Goal: Book appointment/travel/reservation

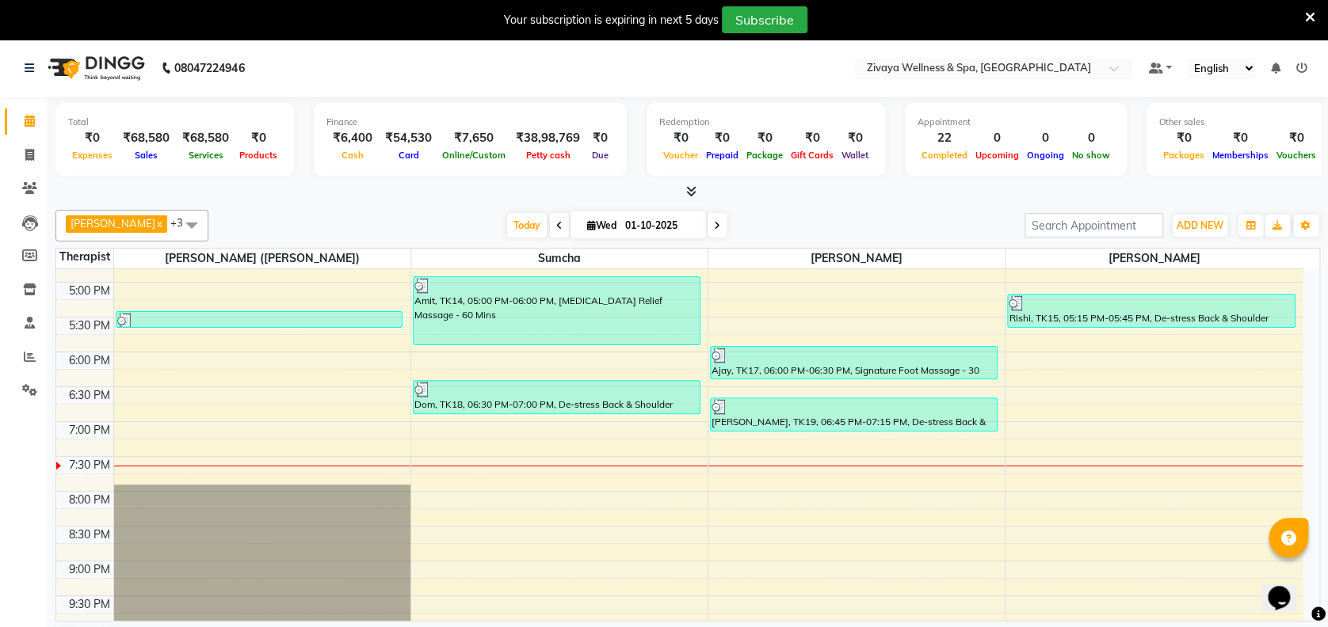
scroll to position [1187, 0]
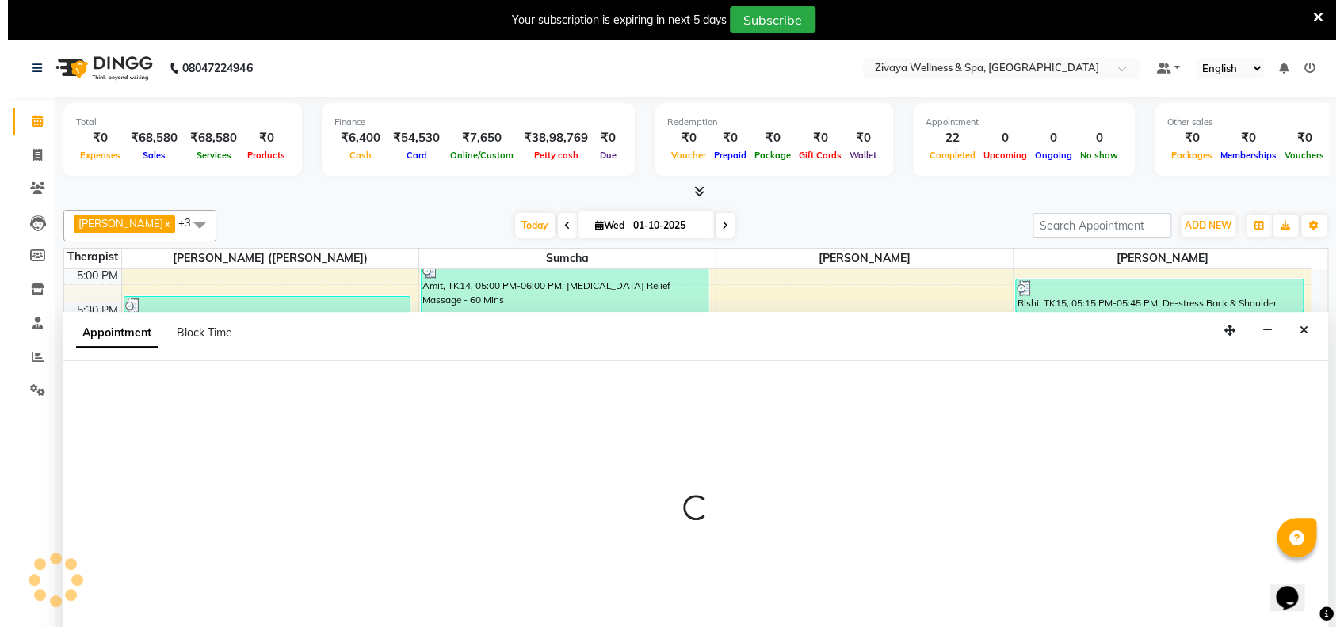
scroll to position [40, 0]
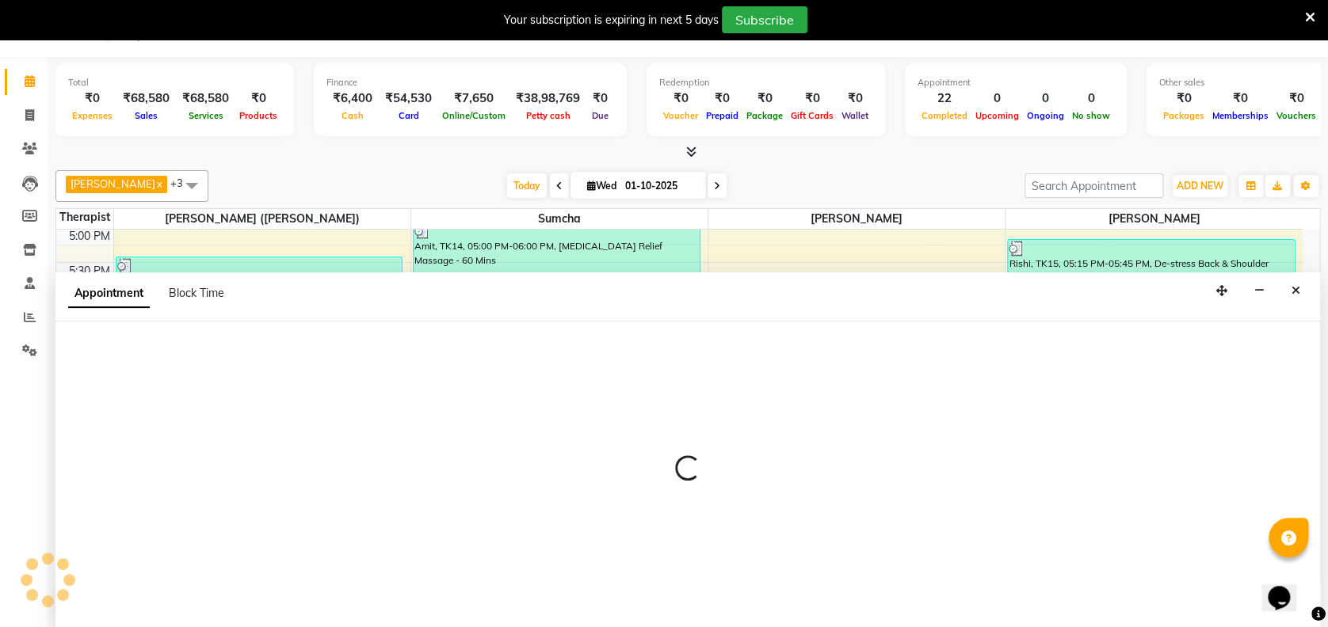
select select "63085"
select select "1170"
select select "tentative"
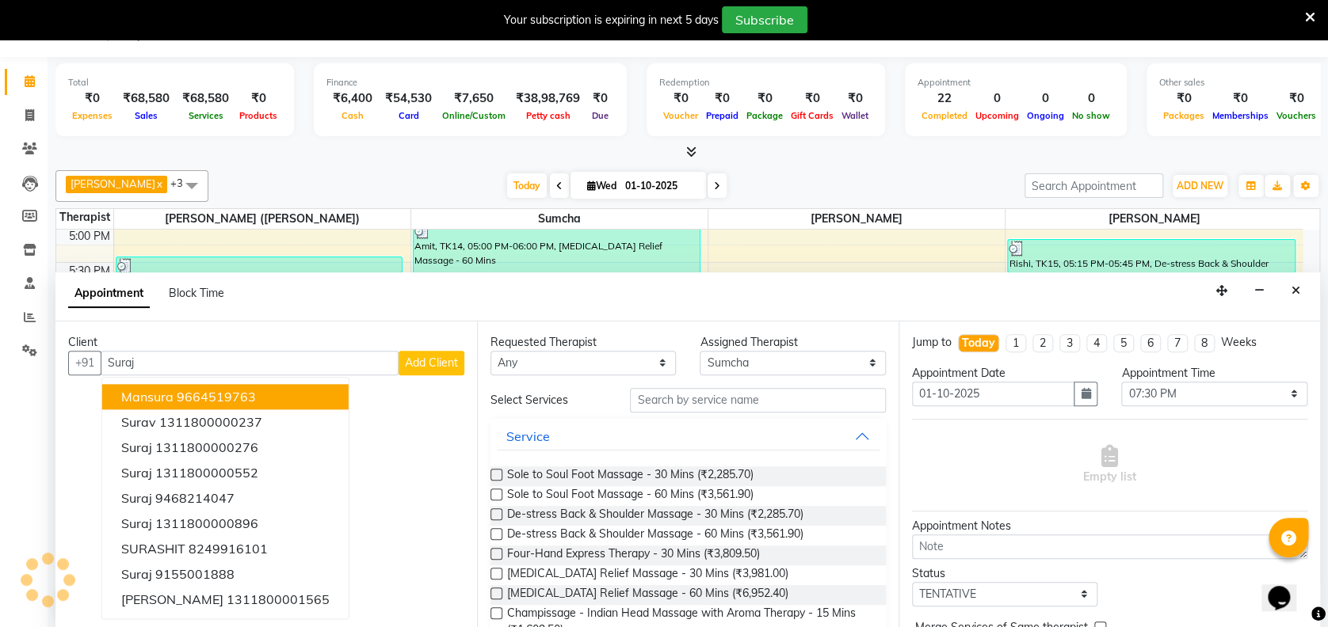
type input "Suraj"
click at [421, 357] on span "Add Client" at bounding box center [431, 363] width 53 height 14
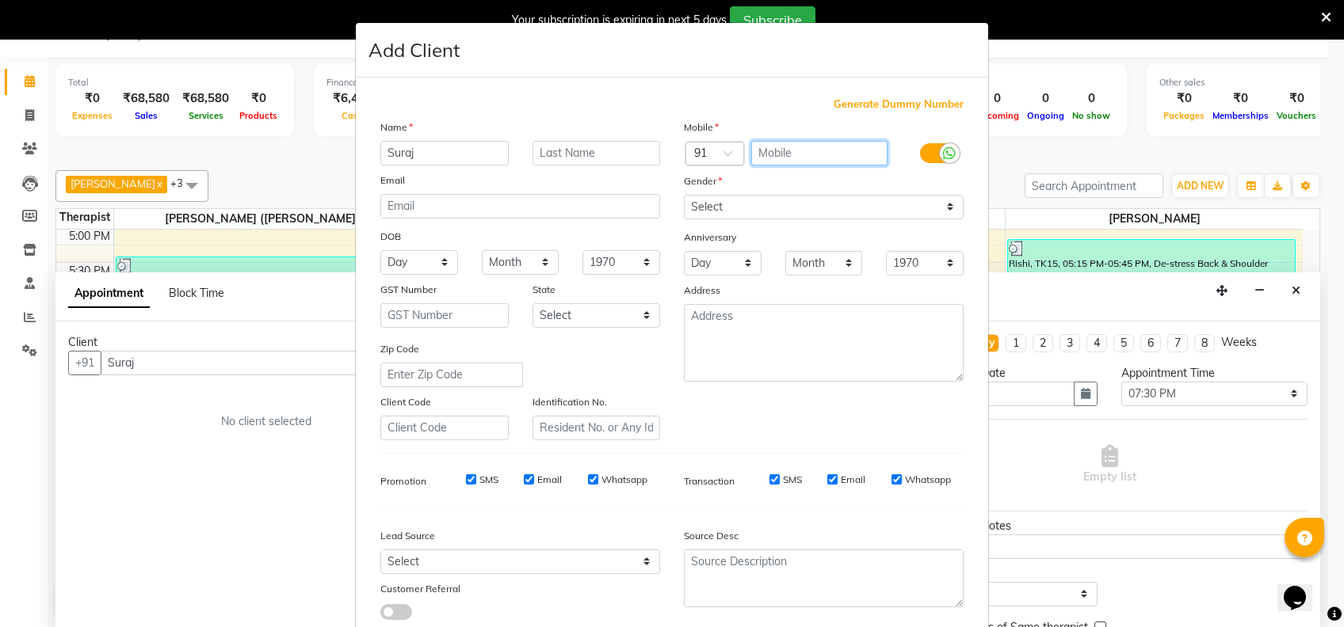
click at [818, 147] on input "text" at bounding box center [819, 153] width 137 height 25
type input "9822892849"
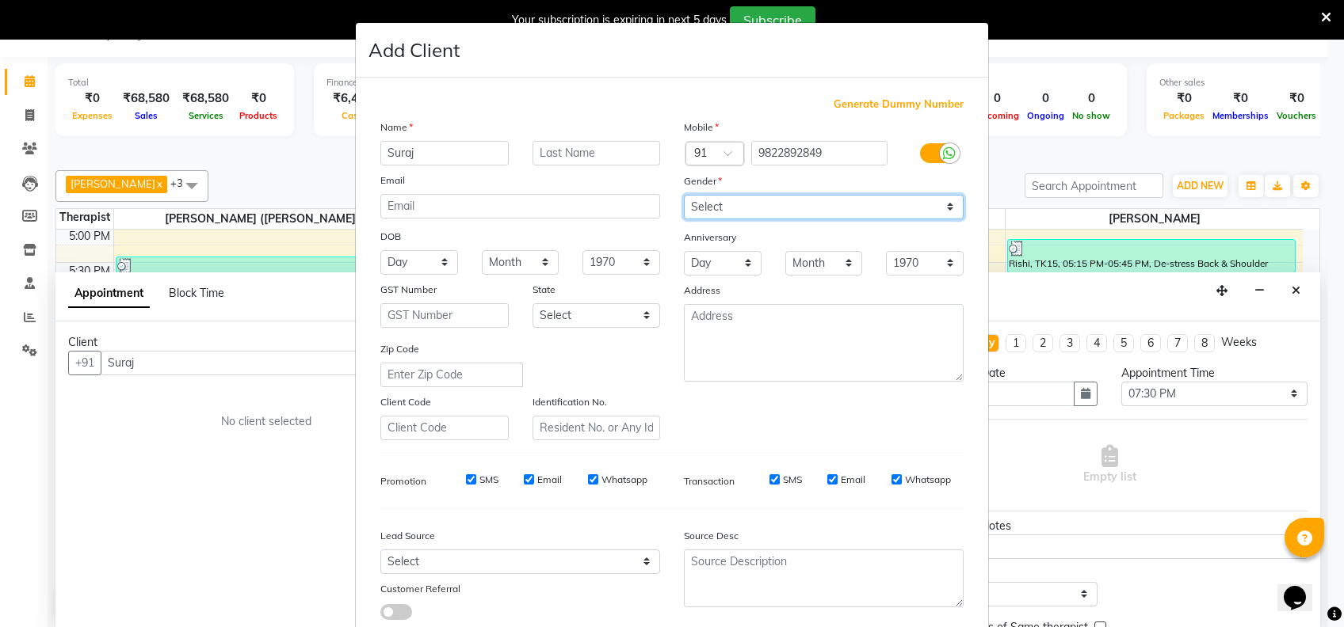
click at [792, 203] on select "Select [DEMOGRAPHIC_DATA] [DEMOGRAPHIC_DATA] Other Prefer Not To Say" at bounding box center [824, 207] width 280 height 25
select select "[DEMOGRAPHIC_DATA]"
click at [684, 195] on select "Select [DEMOGRAPHIC_DATA] [DEMOGRAPHIC_DATA] Other Prefer Not To Say" at bounding box center [824, 207] width 280 height 25
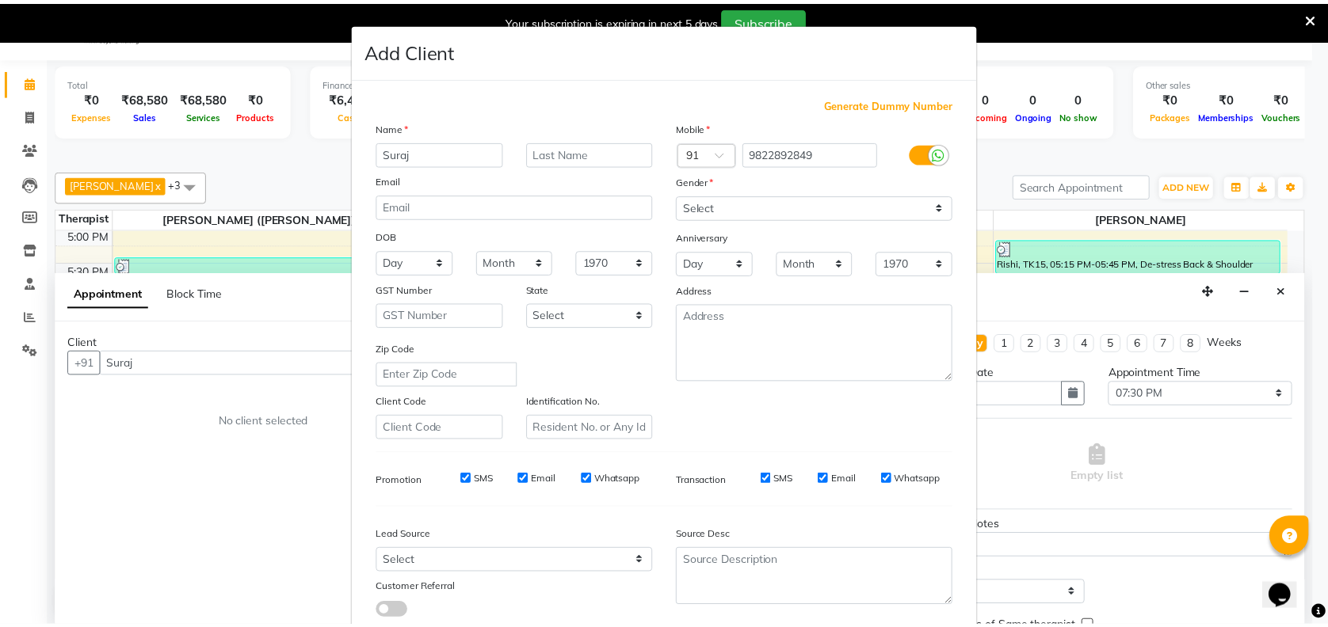
scroll to position [101, 0]
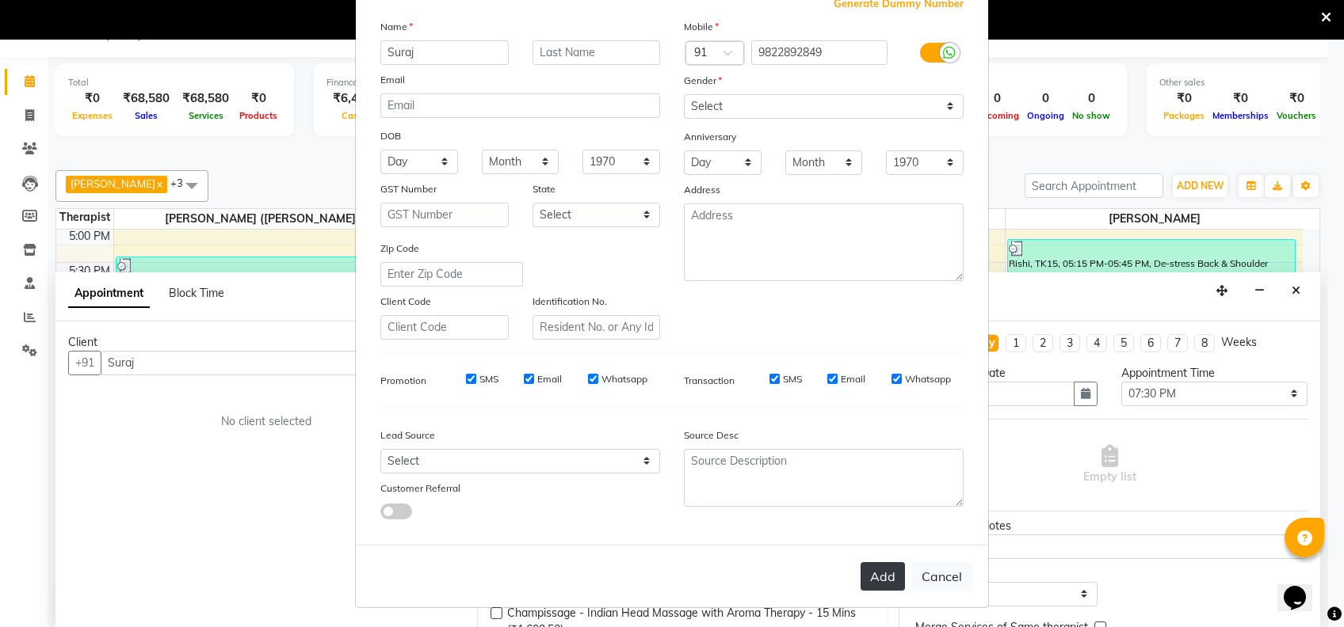
click at [868, 563] on button "Add" at bounding box center [882, 577] width 44 height 29
type input "9822892849"
select select
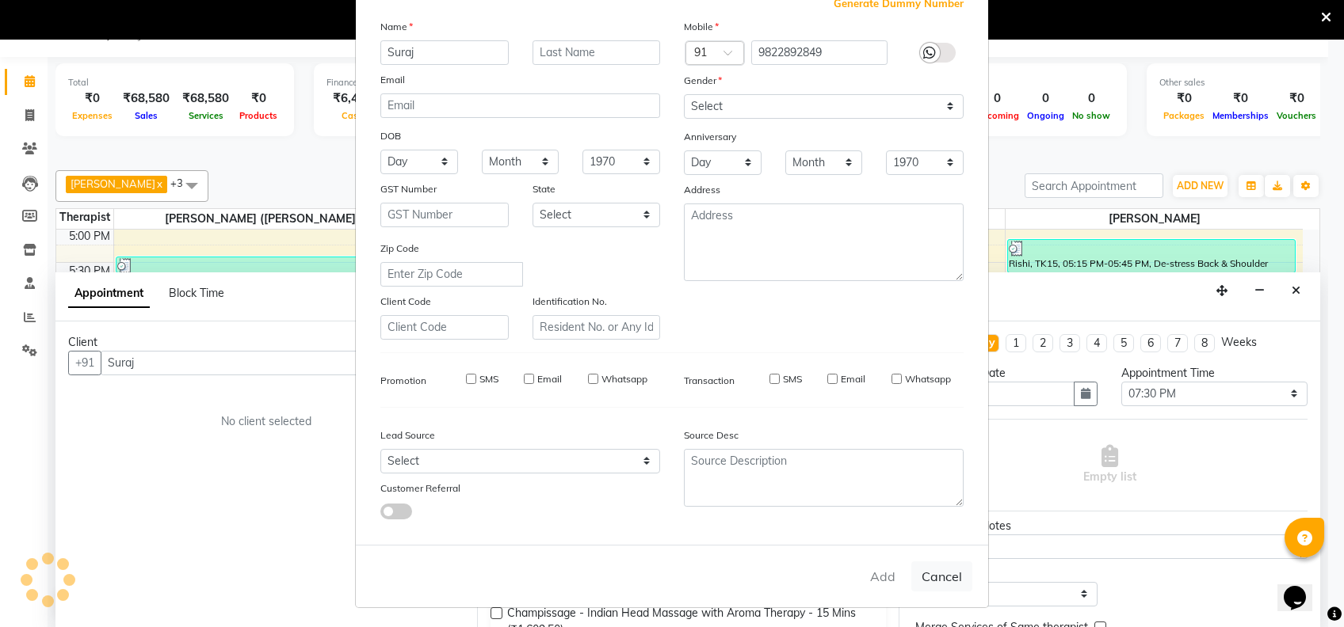
select select
checkbox input "false"
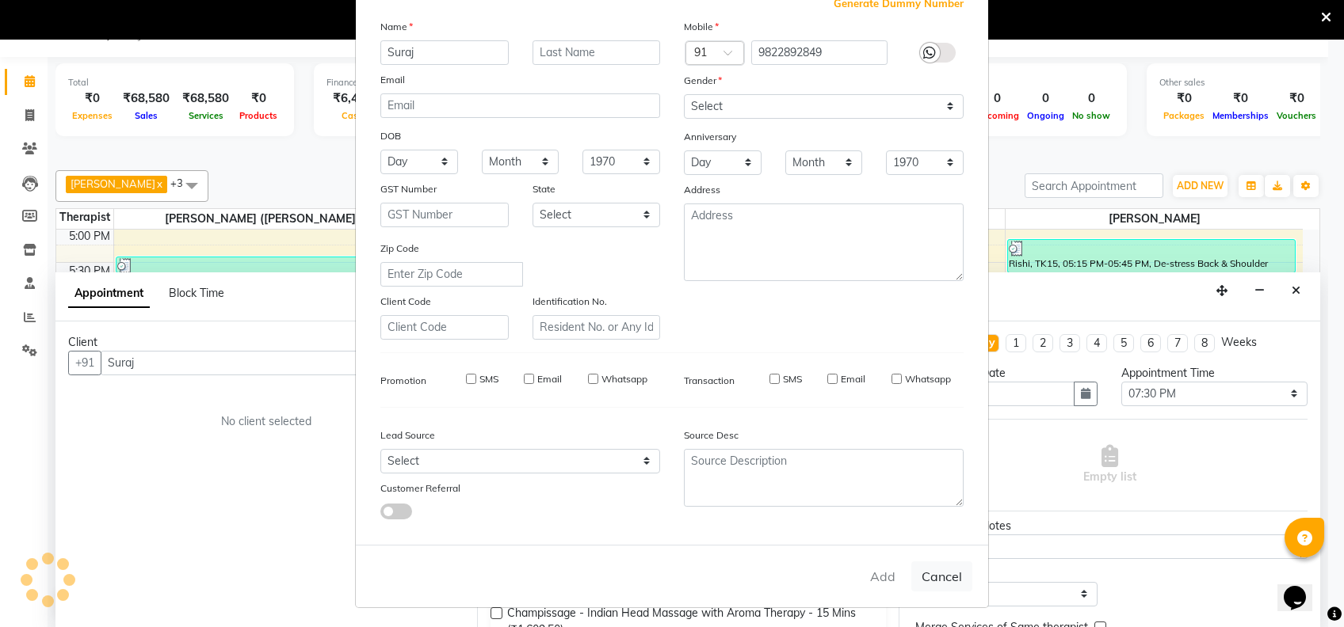
checkbox input "false"
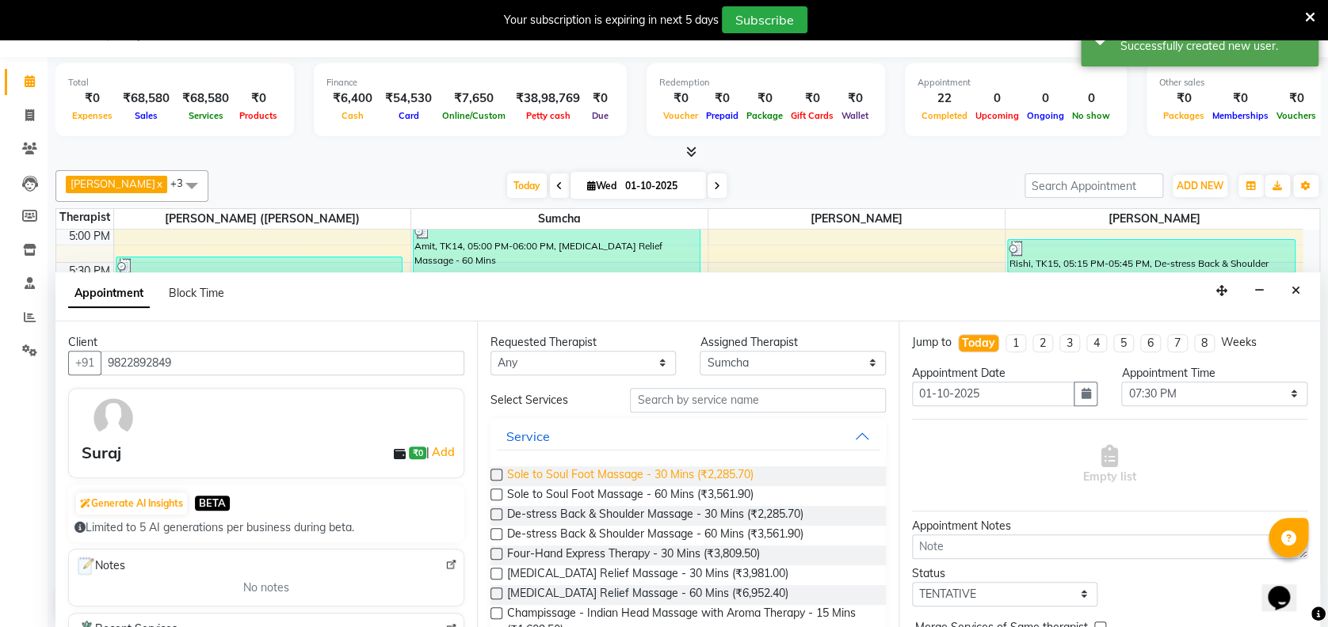
click at [676, 475] on span "Sole to Soul Foot Massage - 30 Mins (₹2,285.70)" at bounding box center [630, 477] width 246 height 20
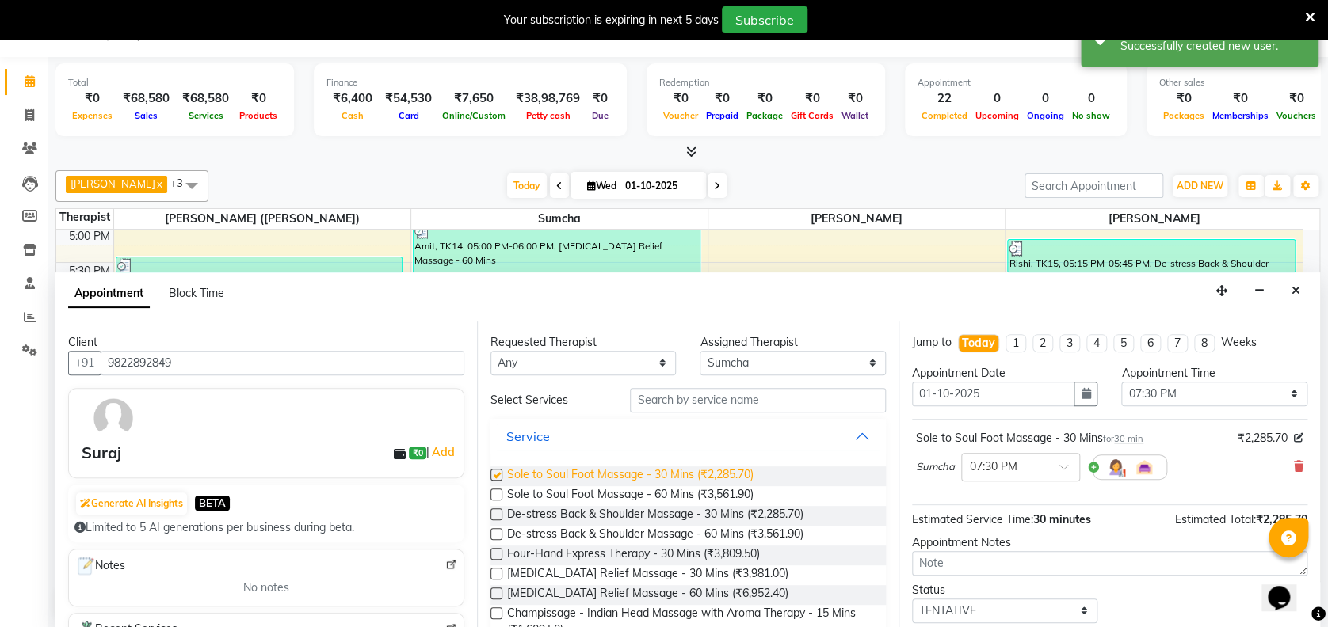
checkbox input "false"
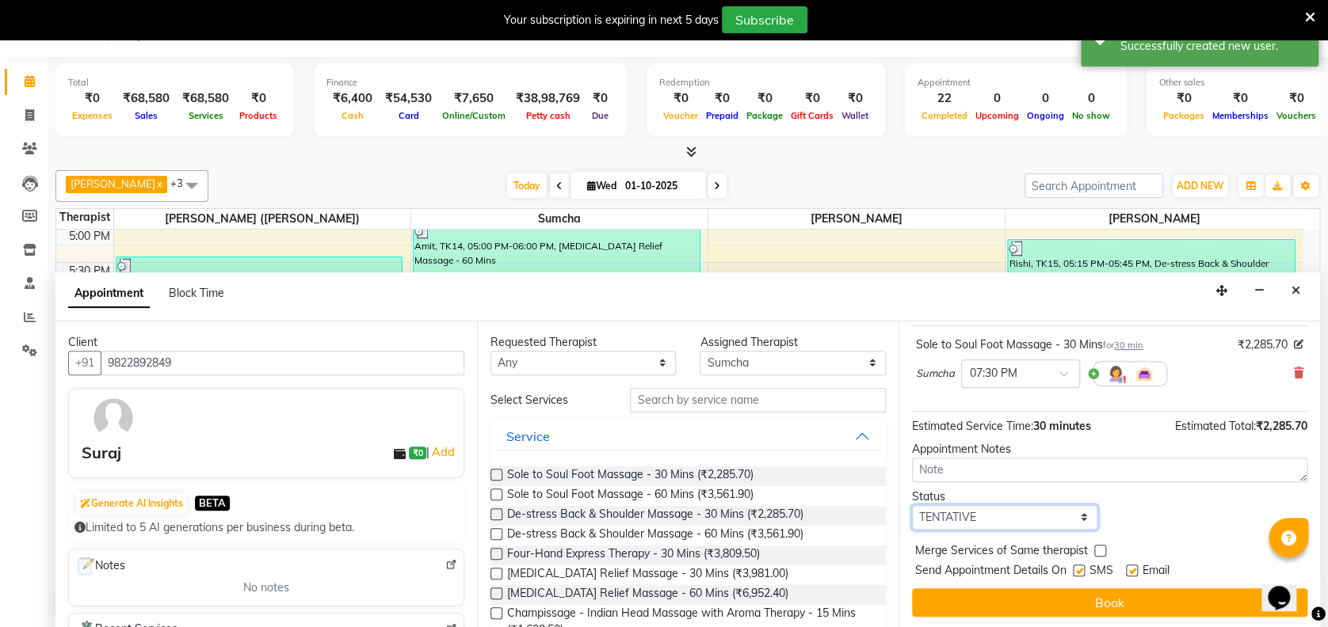
click at [986, 513] on select "Select TENTATIVE CONFIRM CHECK-IN UPCOMING" at bounding box center [1004, 517] width 185 height 25
select select "confirm booking"
click at [912, 505] on select "Select TENTATIVE CONFIRM CHECK-IN UPCOMING" at bounding box center [1004, 517] width 185 height 25
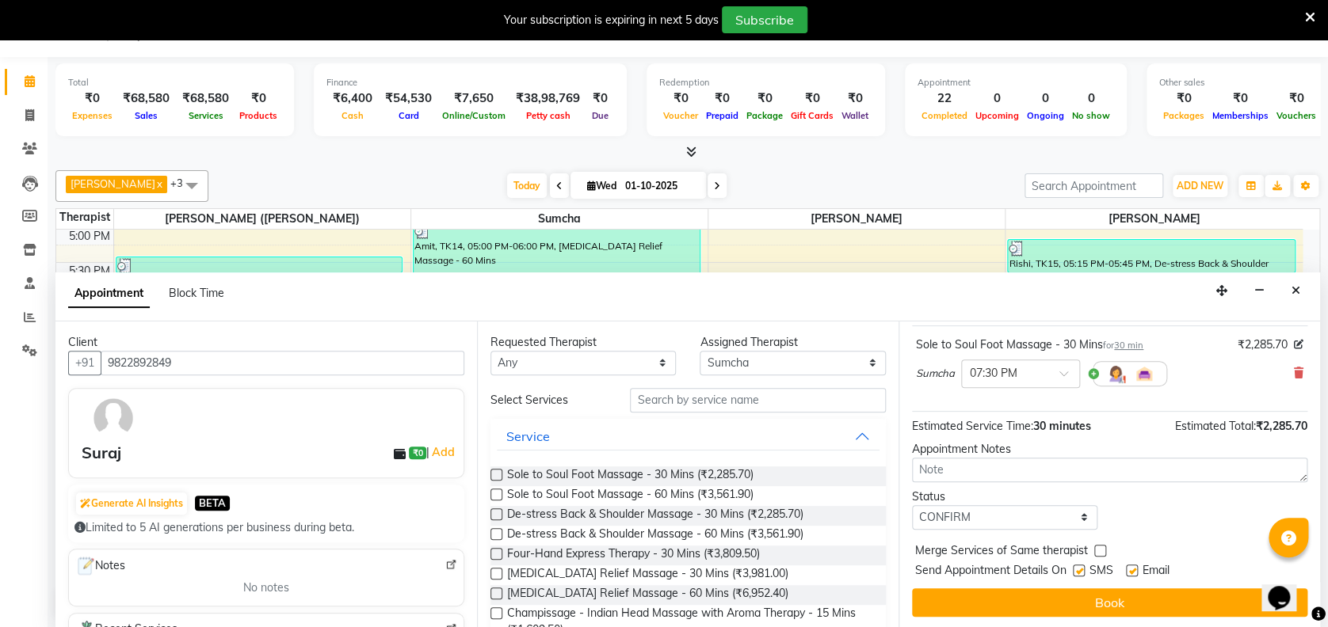
click at [1078, 569] on label at bounding box center [1079, 571] width 12 height 12
click at [1078, 569] on input "checkbox" at bounding box center [1078, 572] width 10 height 10
checkbox input "false"
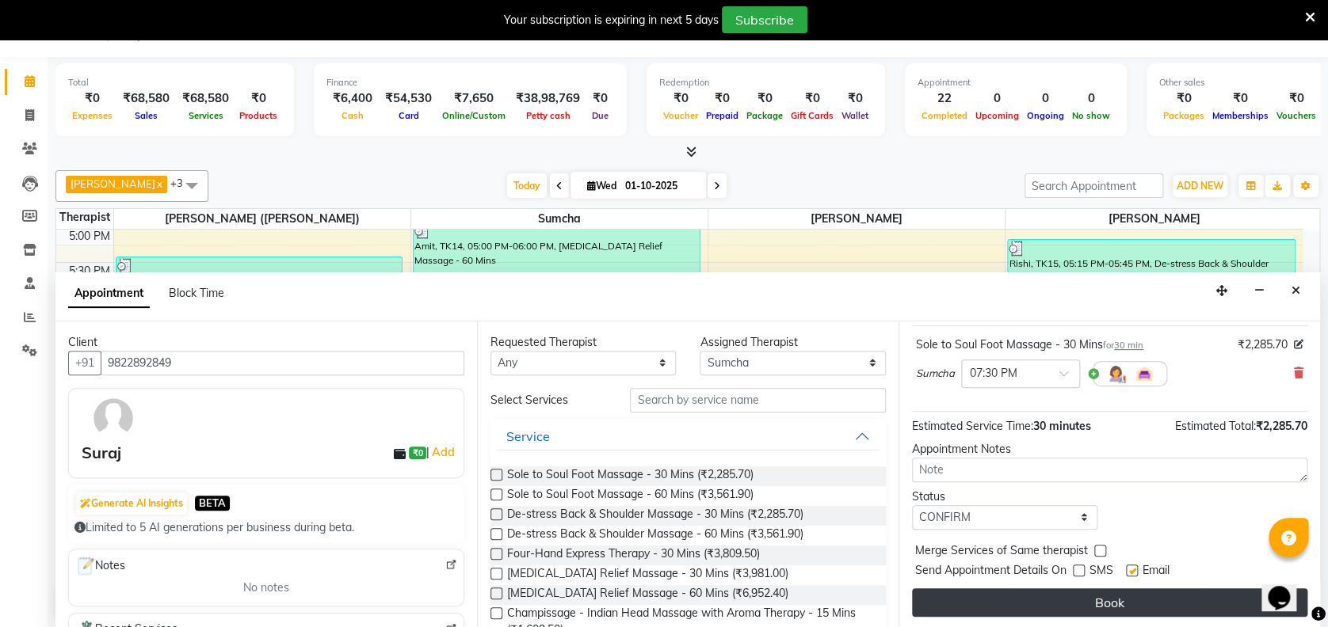
click at [1033, 603] on button "Book" at bounding box center [1109, 603] width 395 height 29
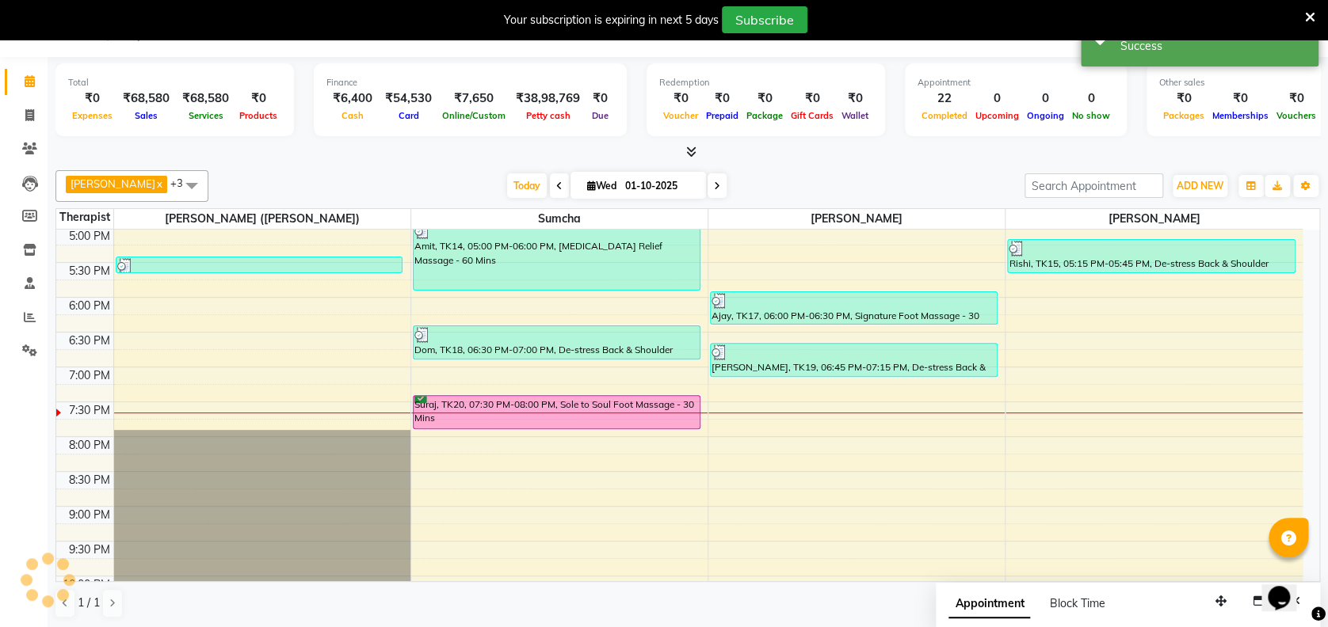
scroll to position [0, 0]
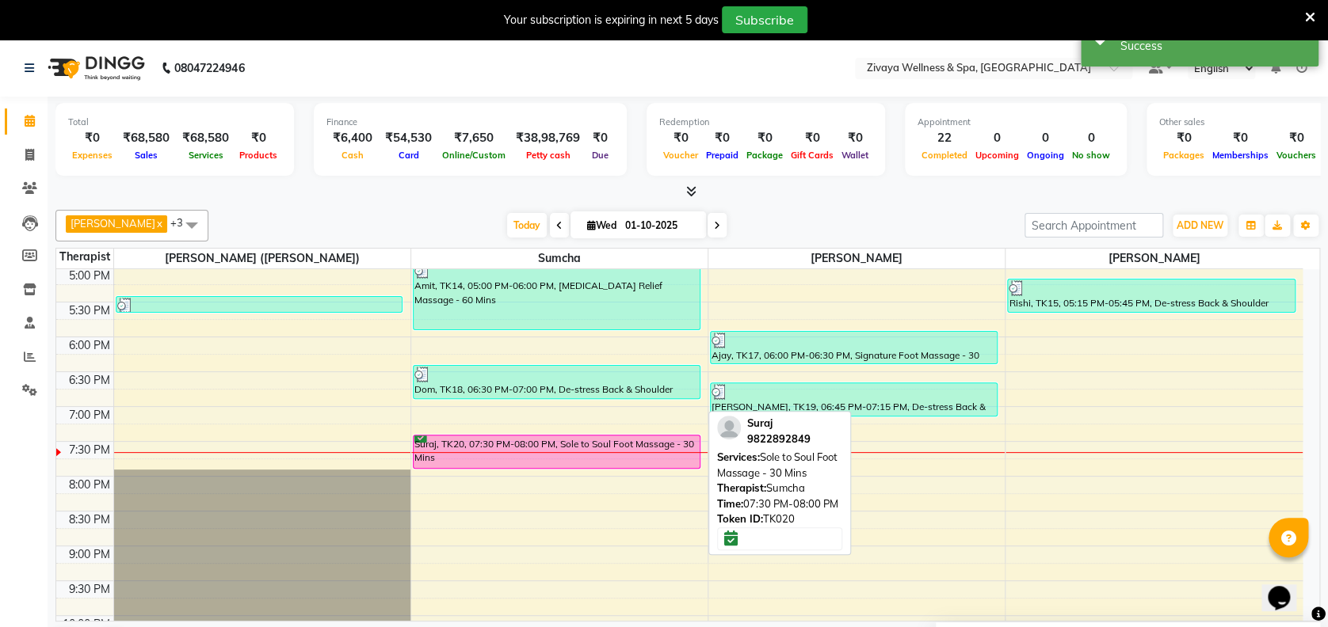
click at [586, 440] on div "Suraj, TK20, 07:30 PM-08:00 PM, Sole to Soul Foot Massage - 30 Mins" at bounding box center [557, 452] width 286 height 32
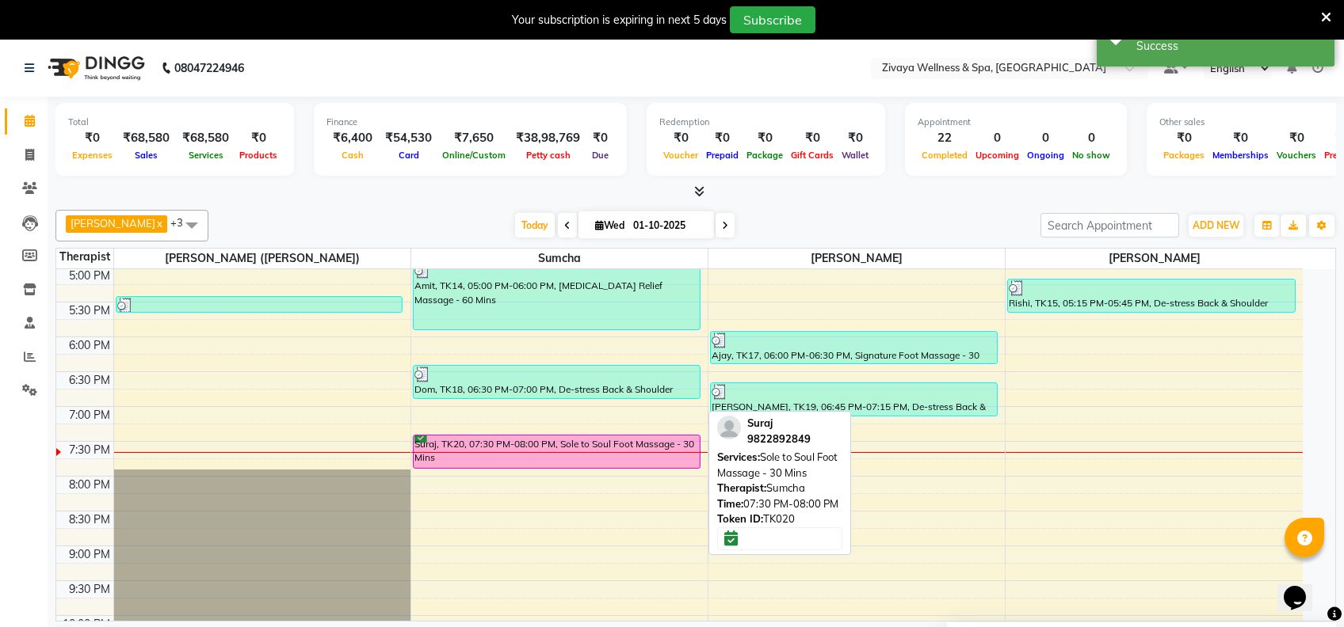
select select "6"
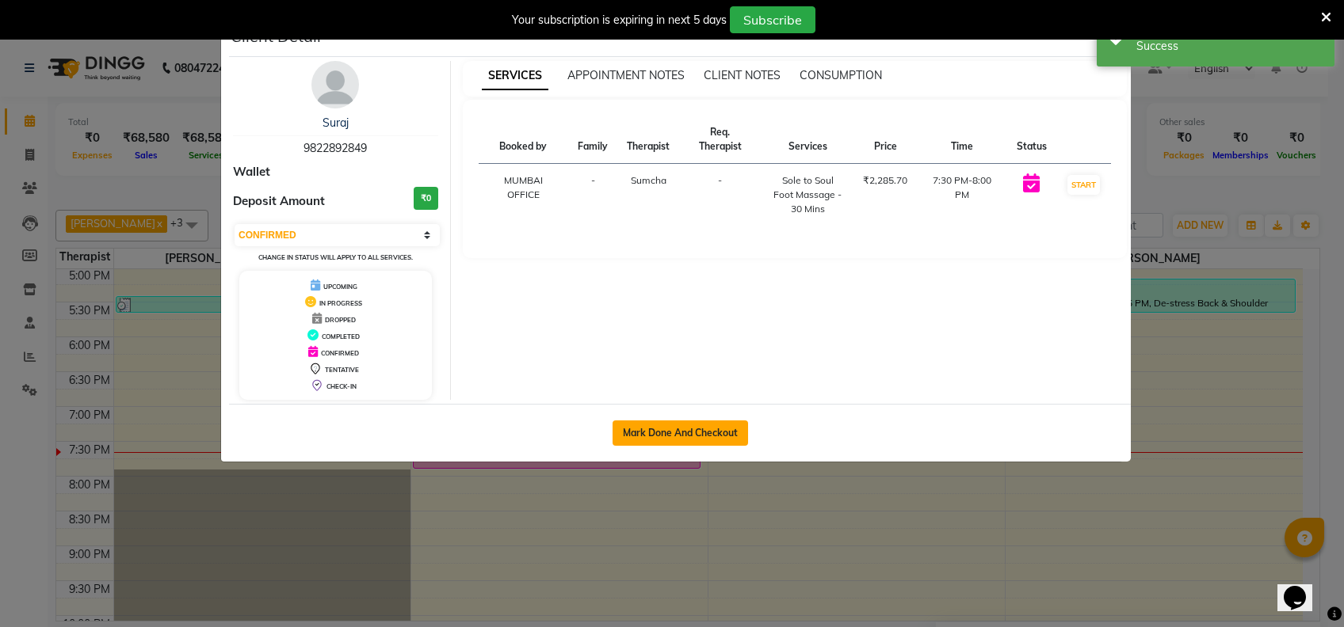
click at [685, 421] on button "Mark Done And Checkout" at bounding box center [679, 433] width 135 height 25
select select "7072"
select select "service"
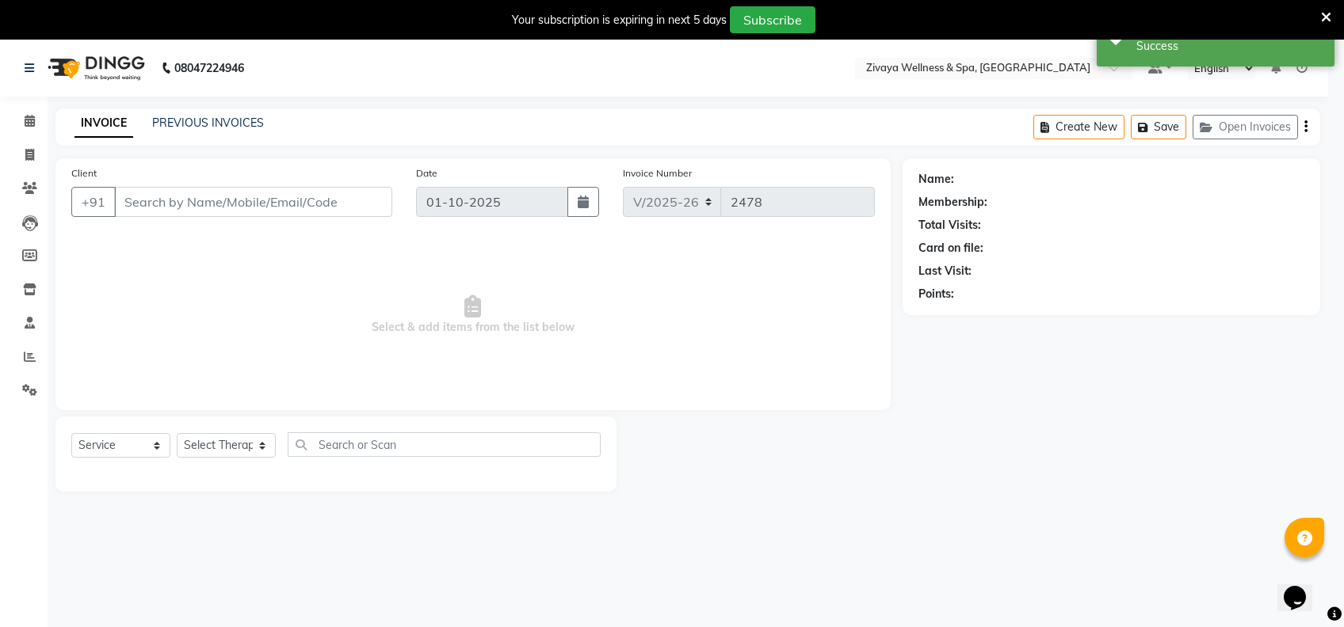
select select "3"
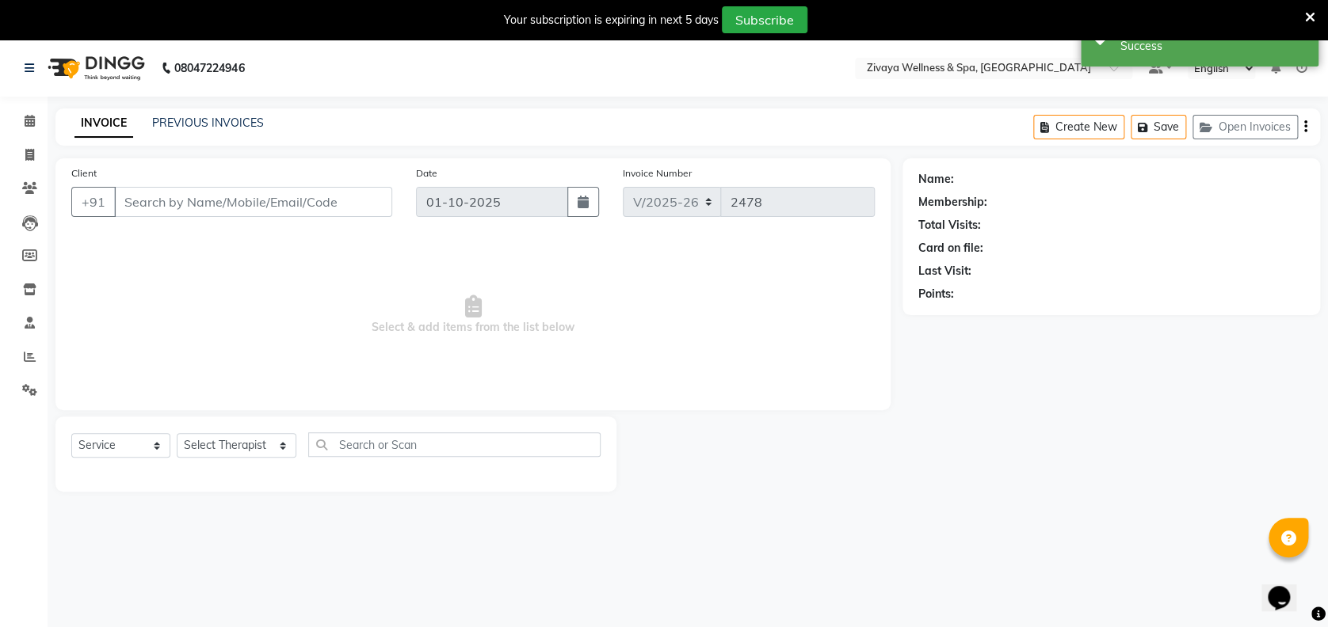
type input "9822892849"
select select "63085"
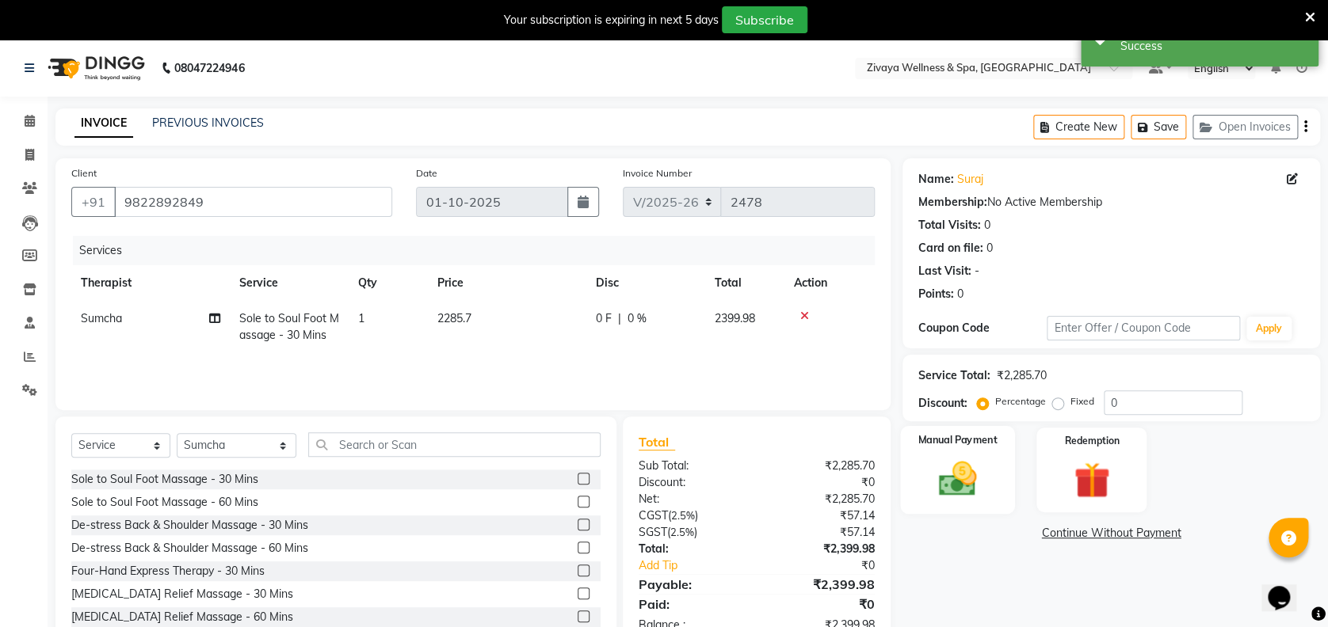
click at [938, 484] on img at bounding box center [957, 479] width 61 height 44
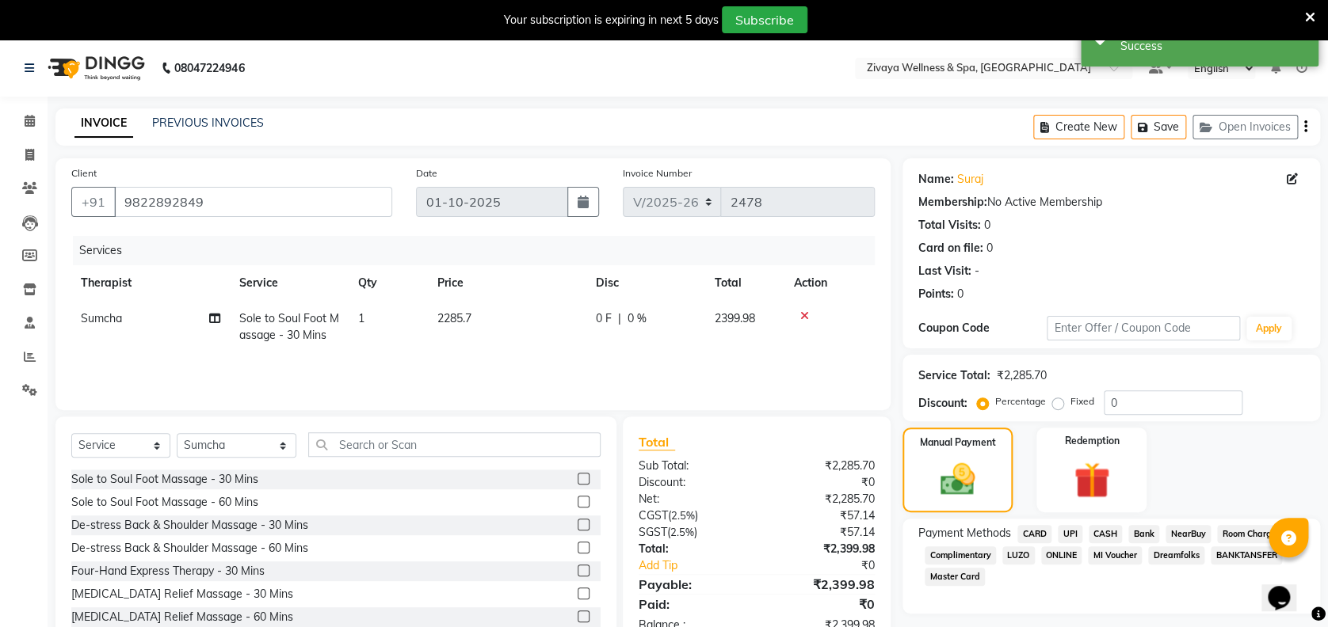
click at [1070, 532] on span "UPI" at bounding box center [1070, 534] width 25 height 18
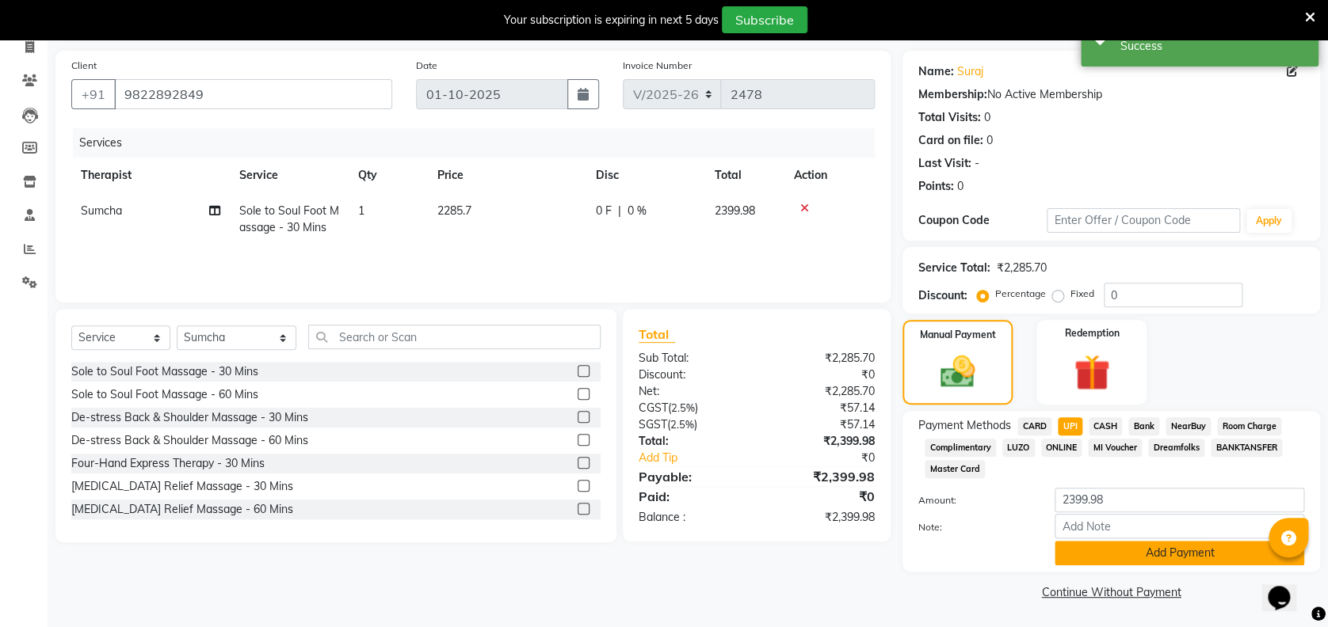
click at [1116, 551] on button "Add Payment" at bounding box center [1180, 553] width 250 height 25
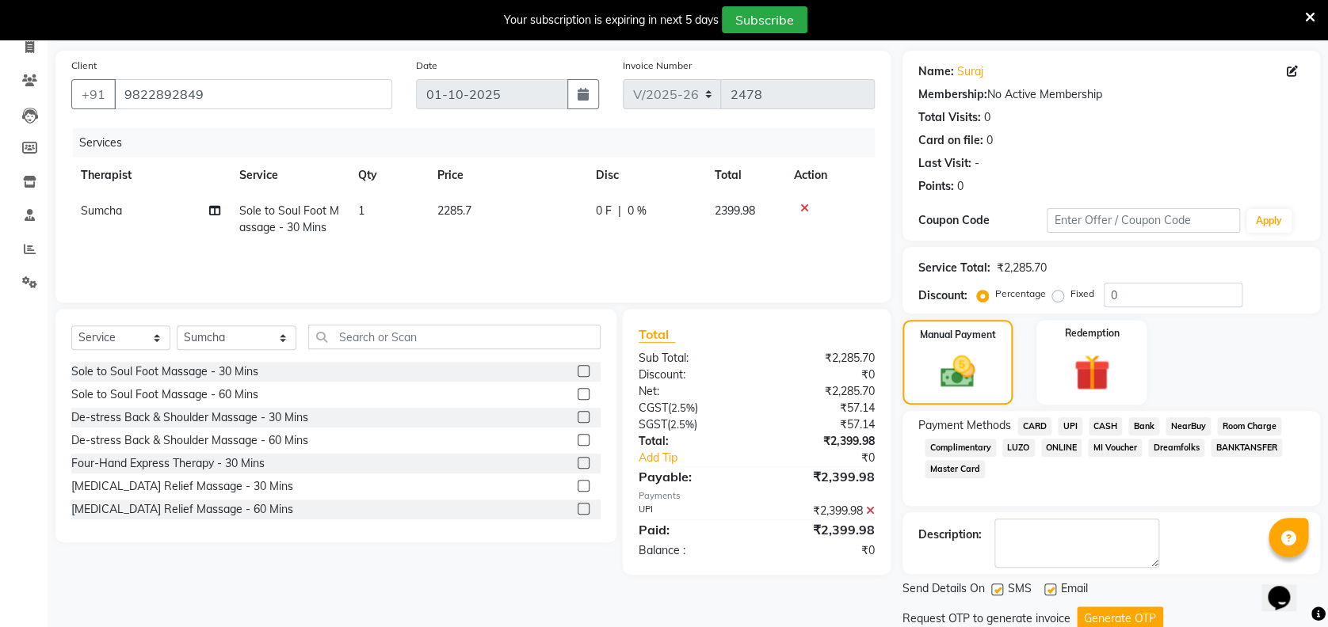
scroll to position [162, 0]
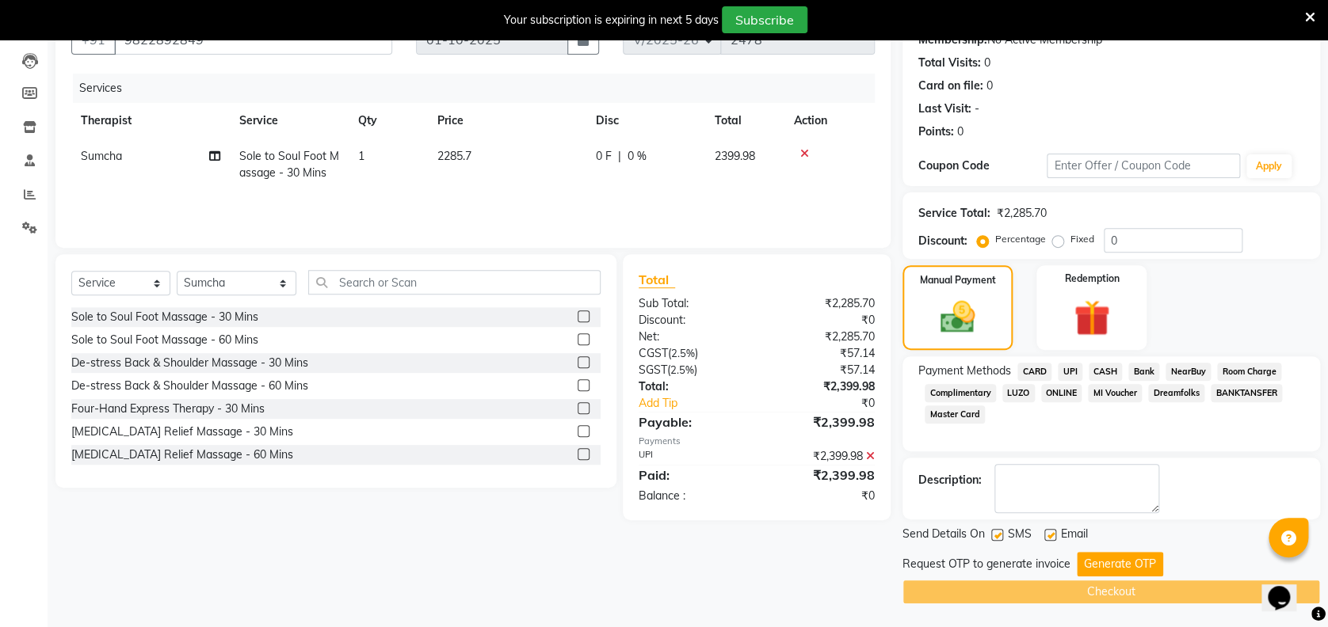
click at [996, 533] on label at bounding box center [997, 535] width 12 height 12
click at [996, 533] on input "checkbox" at bounding box center [996, 536] width 10 height 10
checkbox input "false"
click at [1097, 558] on button "Generate OTP" at bounding box center [1120, 564] width 86 height 25
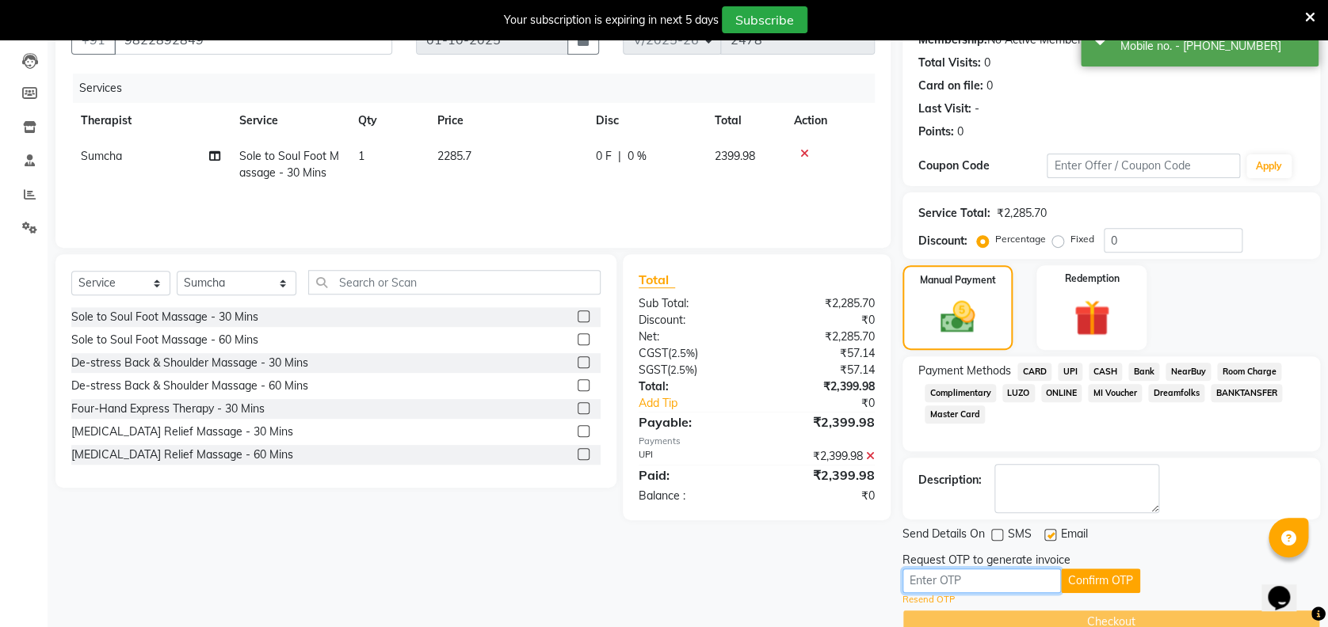
click at [995, 582] on input "text" at bounding box center [981, 581] width 158 height 25
type input "3924"
click at [1082, 578] on button "Confirm OTP" at bounding box center [1100, 581] width 79 height 25
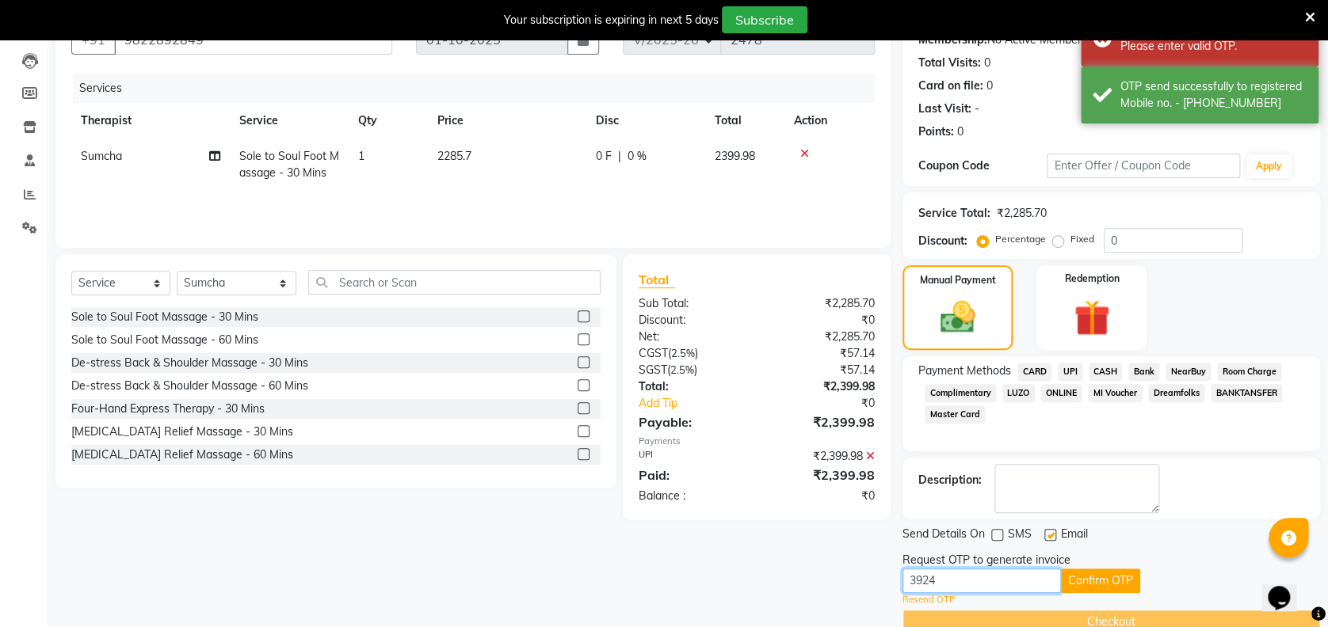
click at [1014, 582] on input "3924" at bounding box center [981, 581] width 158 height 25
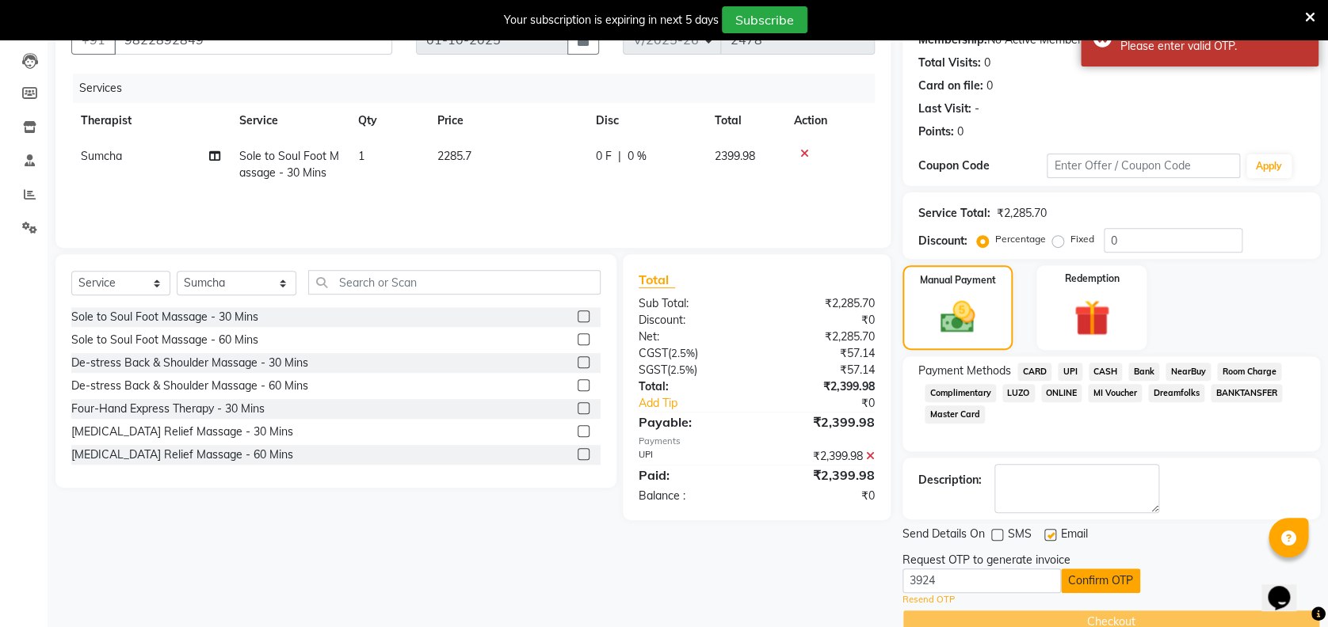
click at [1109, 584] on button "Confirm OTP" at bounding box center [1100, 581] width 79 height 25
click at [1008, 587] on input "3924" at bounding box center [981, 581] width 158 height 25
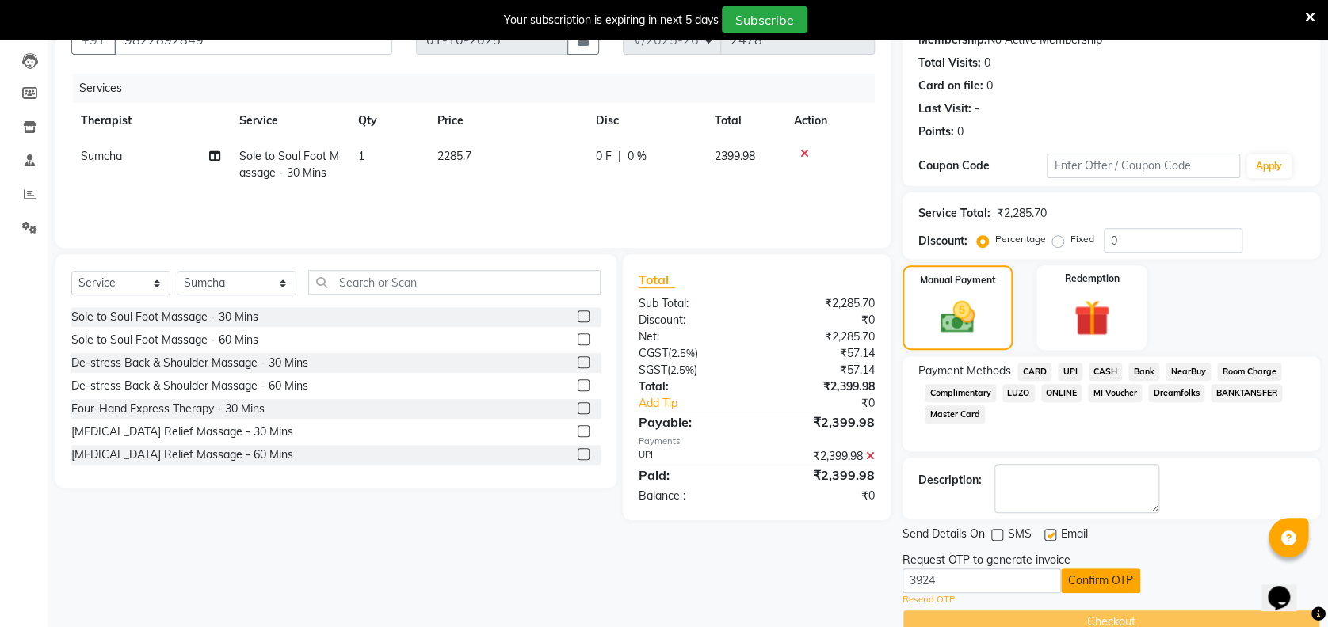
click at [1089, 585] on button "Confirm OTP" at bounding box center [1100, 581] width 79 height 25
